Goal: Find specific page/section: Find specific page/section

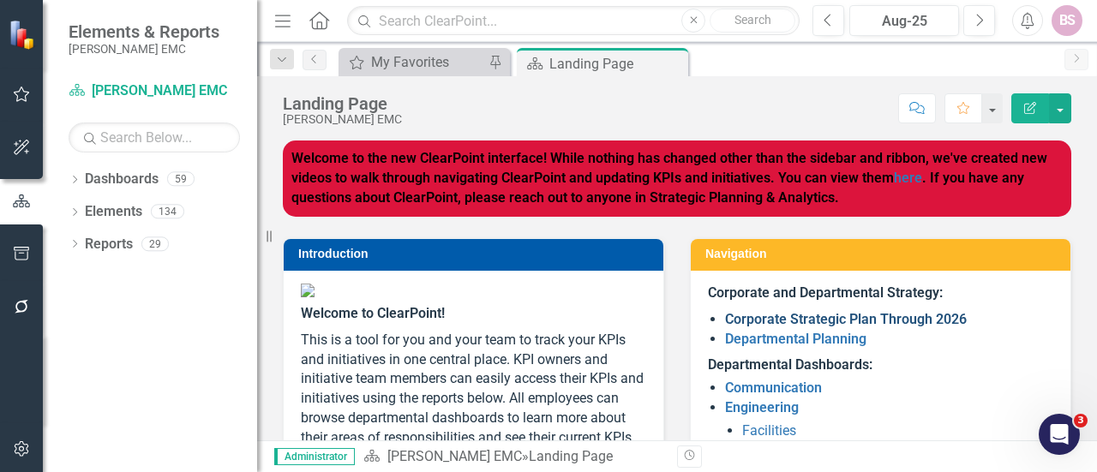
click at [742, 316] on link "Corporate Strategic Plan Through 2026" at bounding box center [846, 319] width 242 height 16
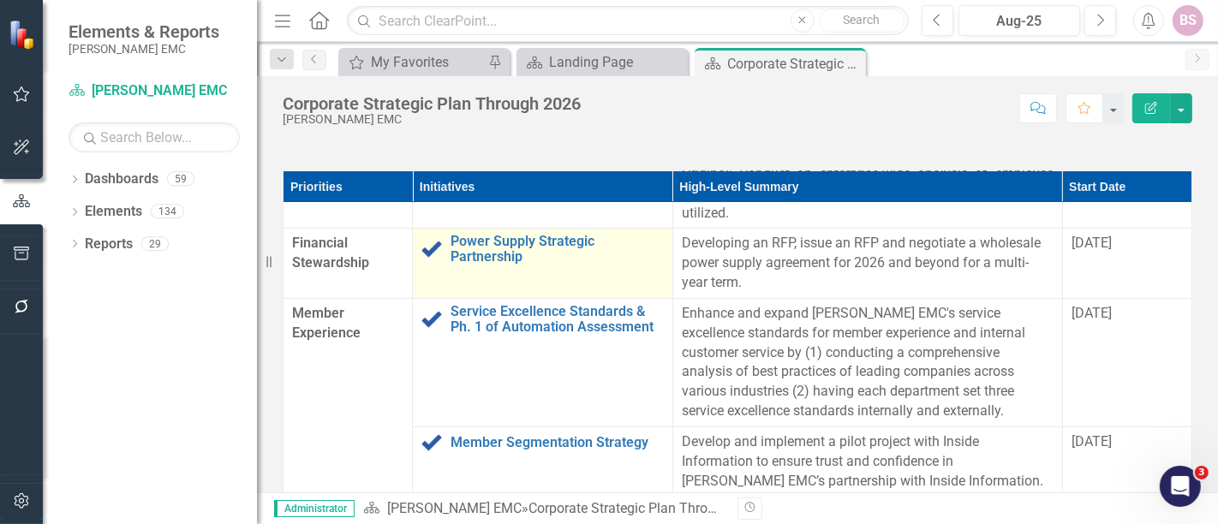
scroll to position [190, 0]
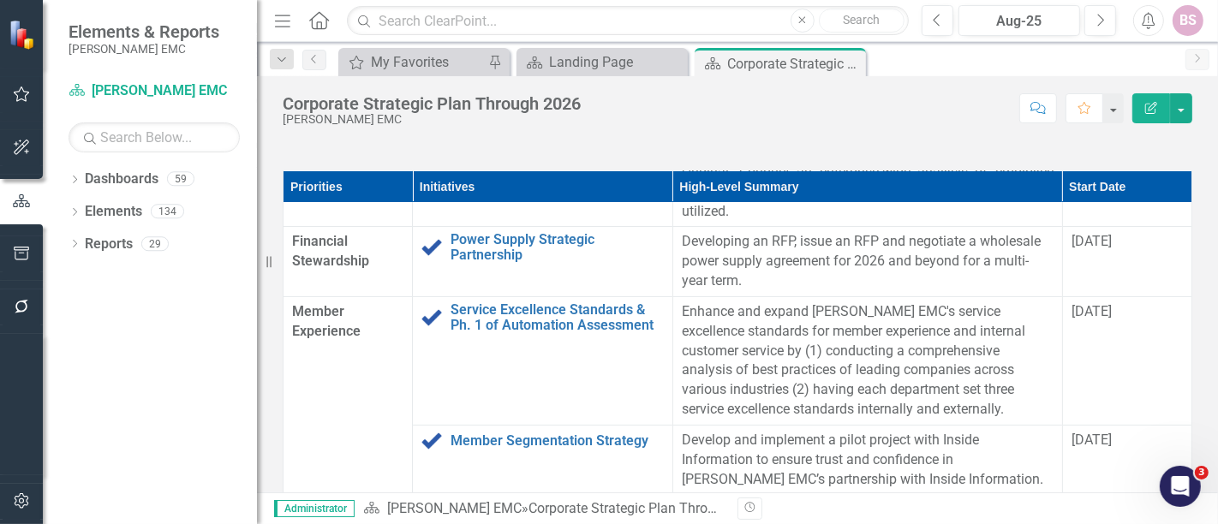
drag, startPoint x: 1172, startPoint y: 1, endPoint x: 768, endPoint y: 209, distance: 454.8
click at [768, 209] on div "Priorities Initiatives High-Level Summary Start Date Culture & Talent Workforce…" at bounding box center [738, 378] width 936 height 457
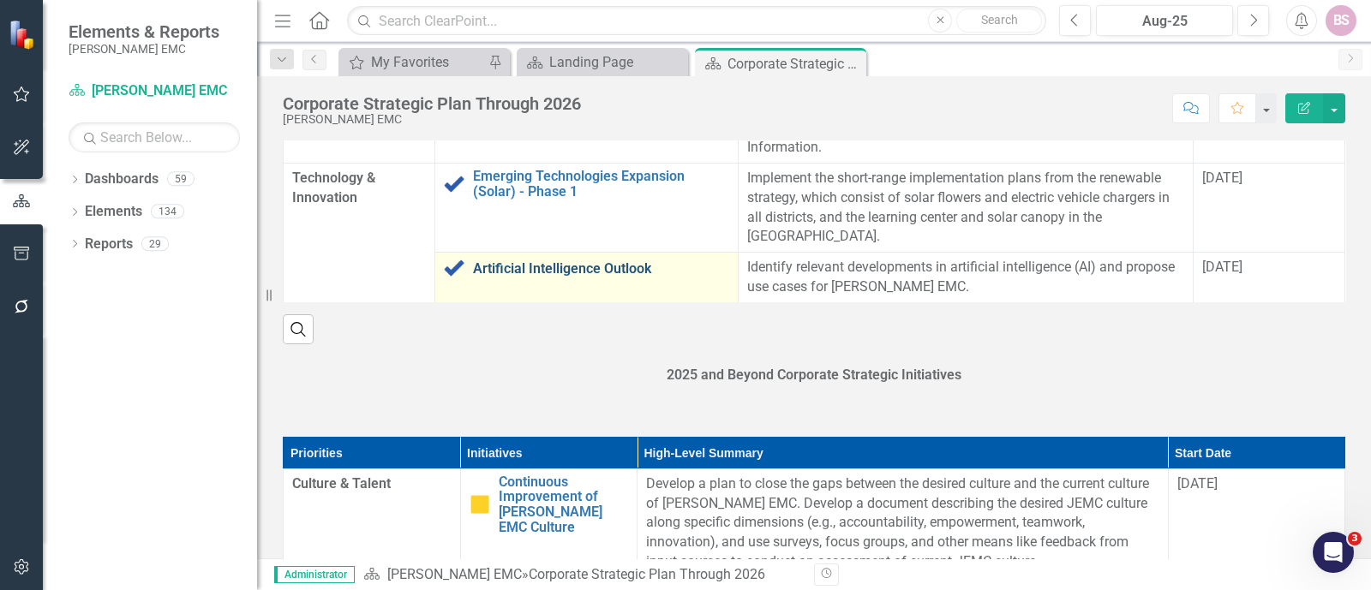
scroll to position [1869, 0]
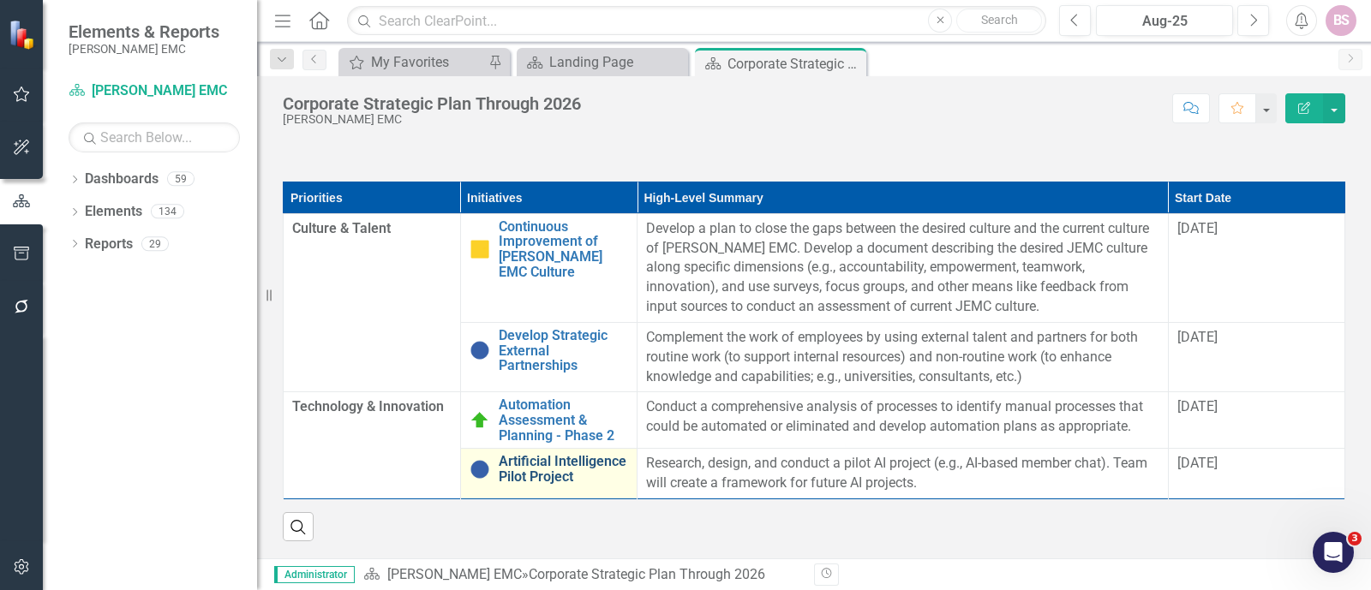
click at [563, 466] on link "Artificial Intelligence Pilot Project" at bounding box center [564, 469] width 130 height 30
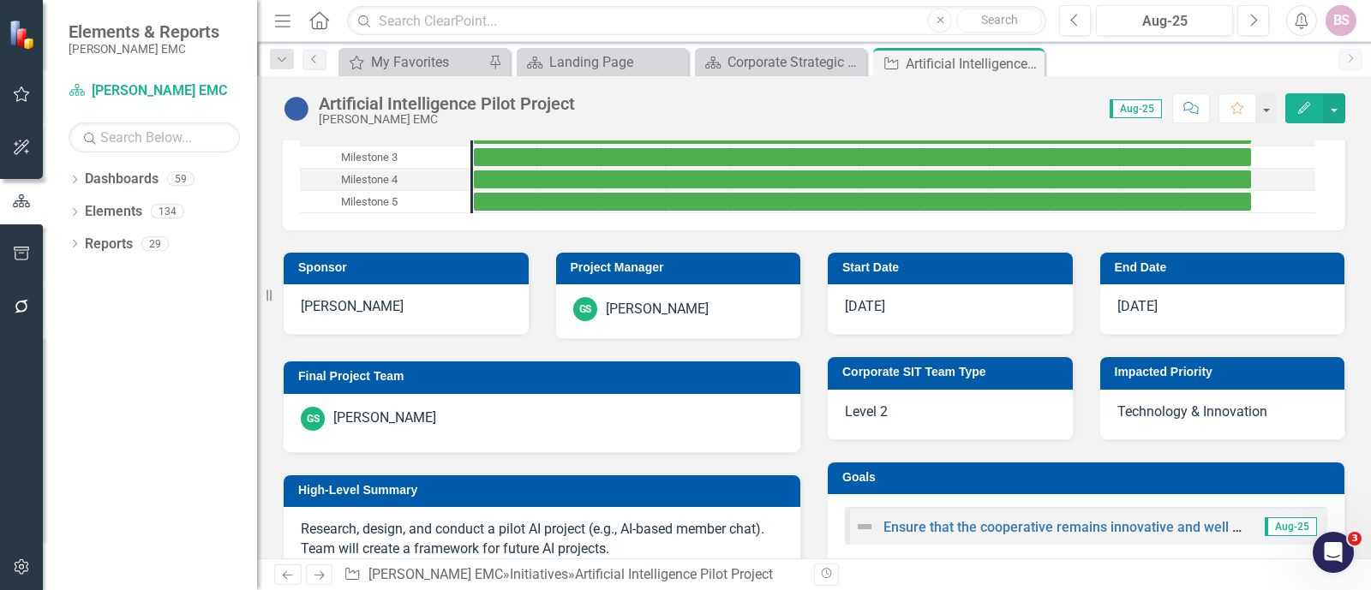
scroll to position [321, 0]
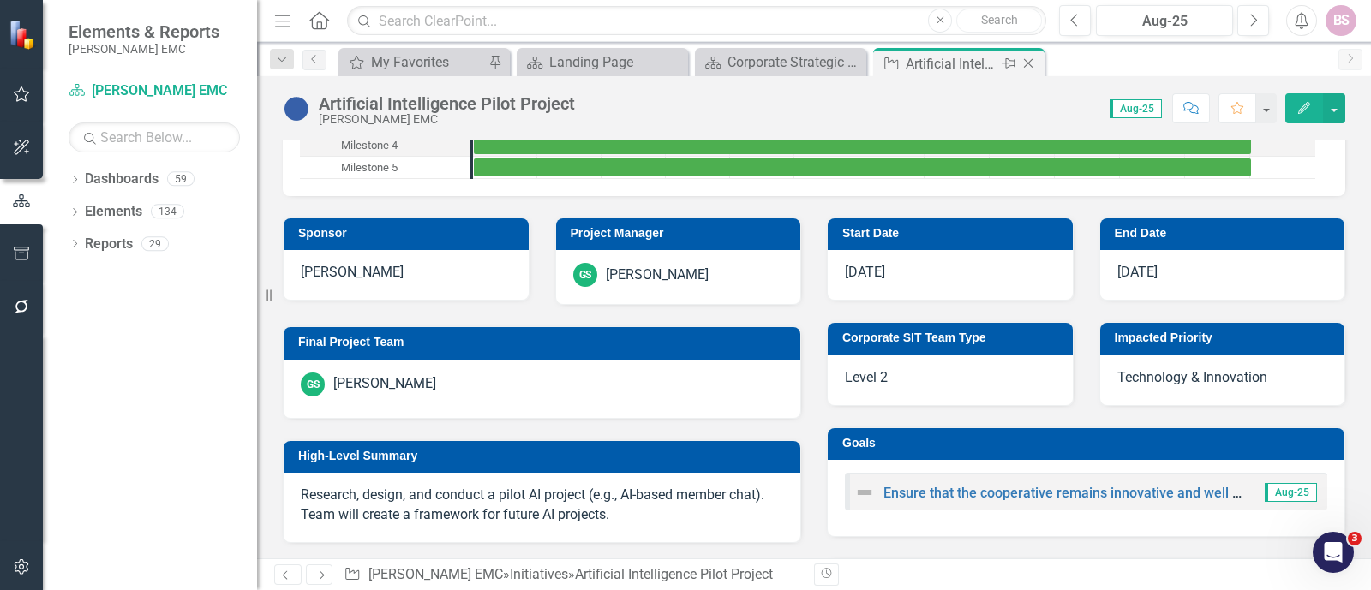
click at [1031, 62] on icon "Close" at bounding box center [1028, 64] width 17 height 14
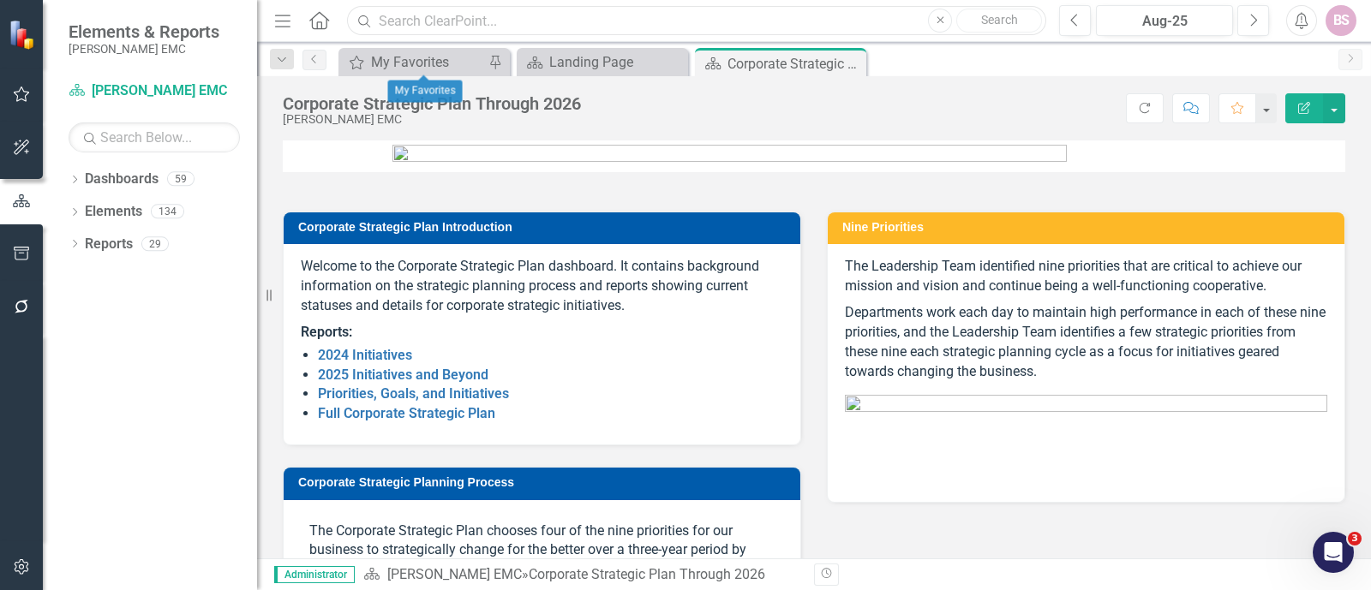
click at [446, 23] on input "text" at bounding box center [696, 21] width 699 height 30
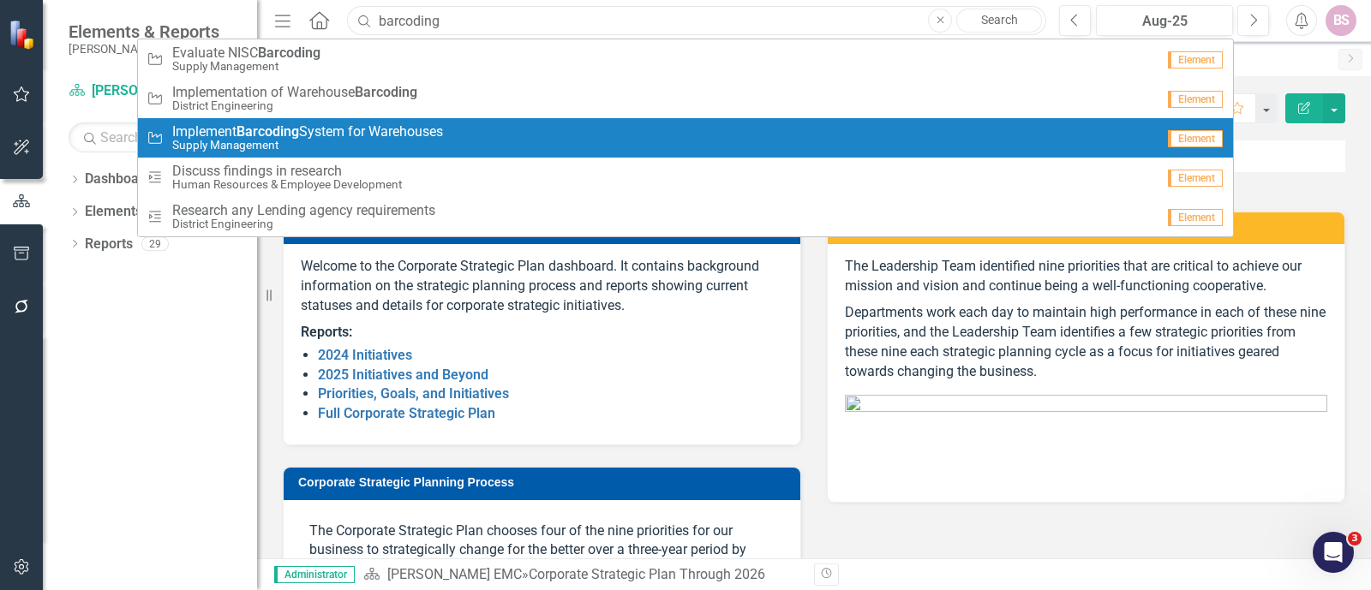
type input "barcoding"
click at [407, 128] on span "Implement Barcoding System for Warehouses" at bounding box center [307, 131] width 271 height 15
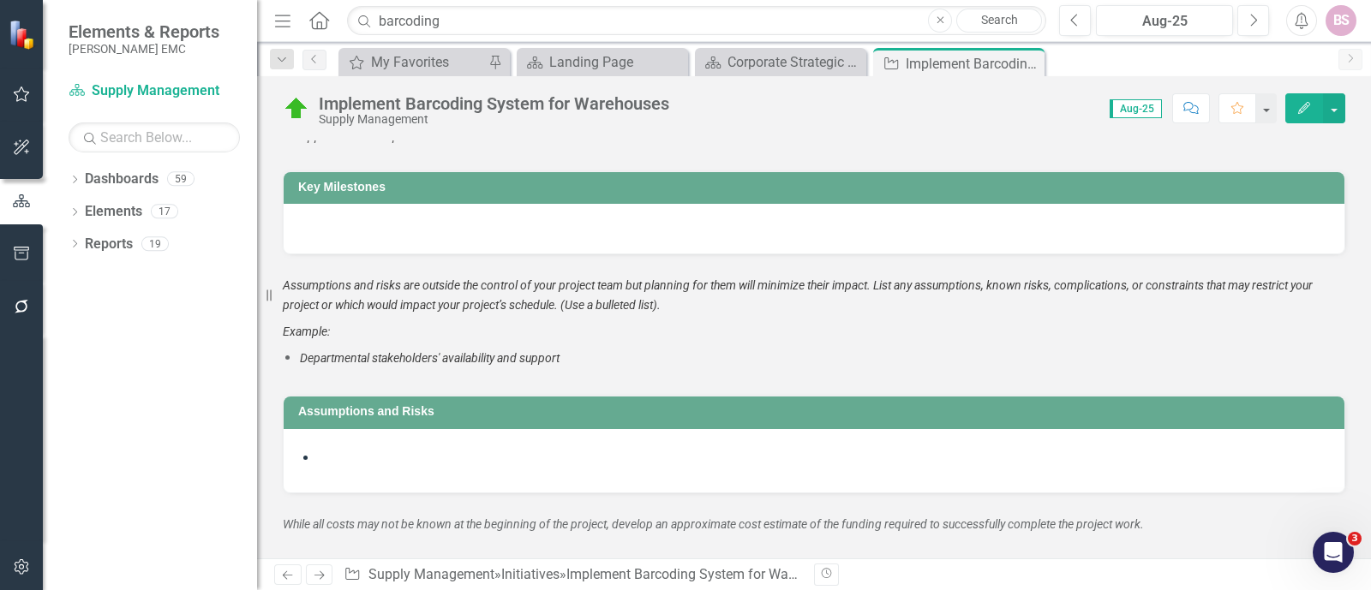
scroll to position [2142, 0]
